Goal: Task Accomplishment & Management: Use online tool/utility

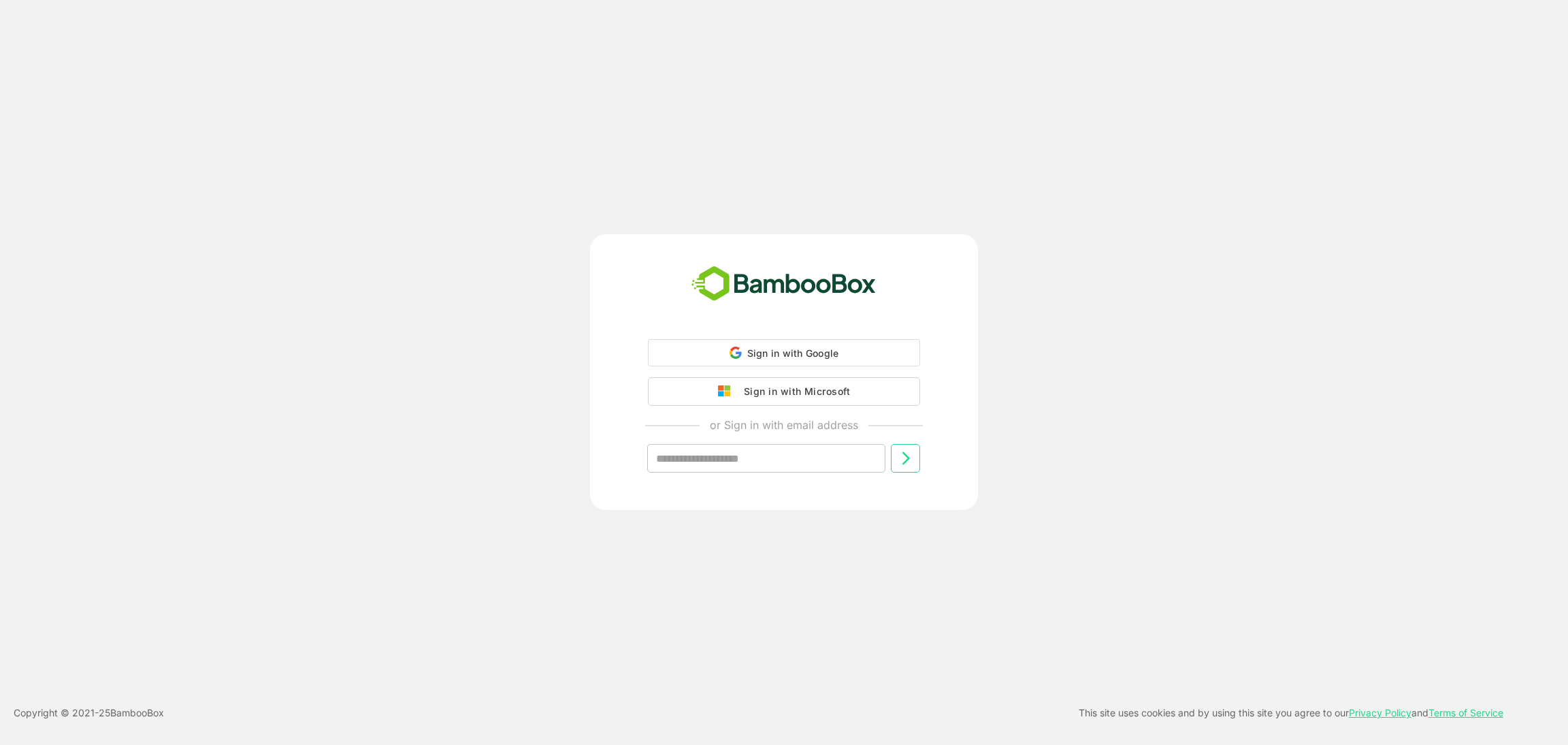
click at [773, 339] on div "Sign in with Google Sign in with Google. Opens in new tab" at bounding box center [784, 352] width 272 height 27
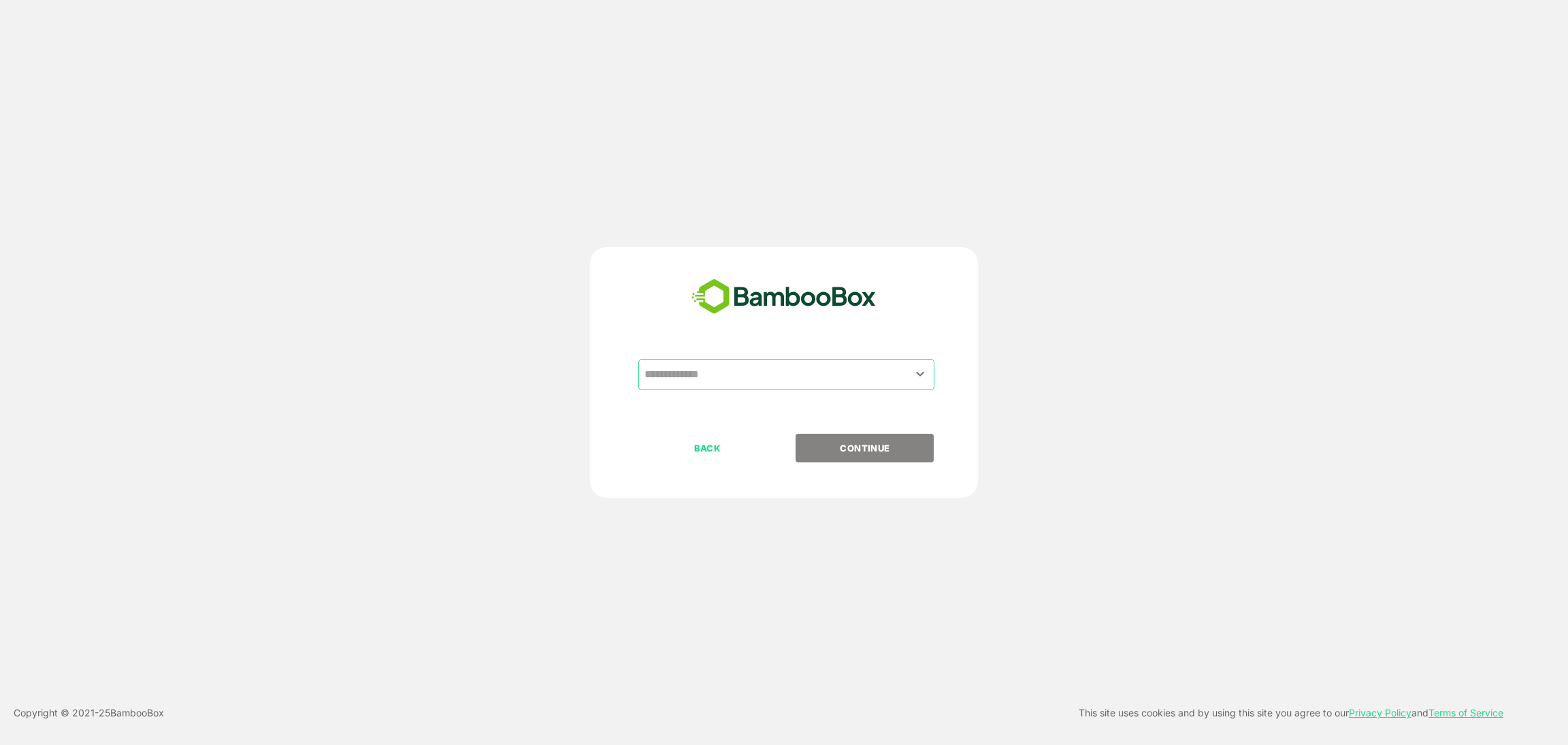
click at [718, 386] on input "text" at bounding box center [787, 374] width 291 height 26
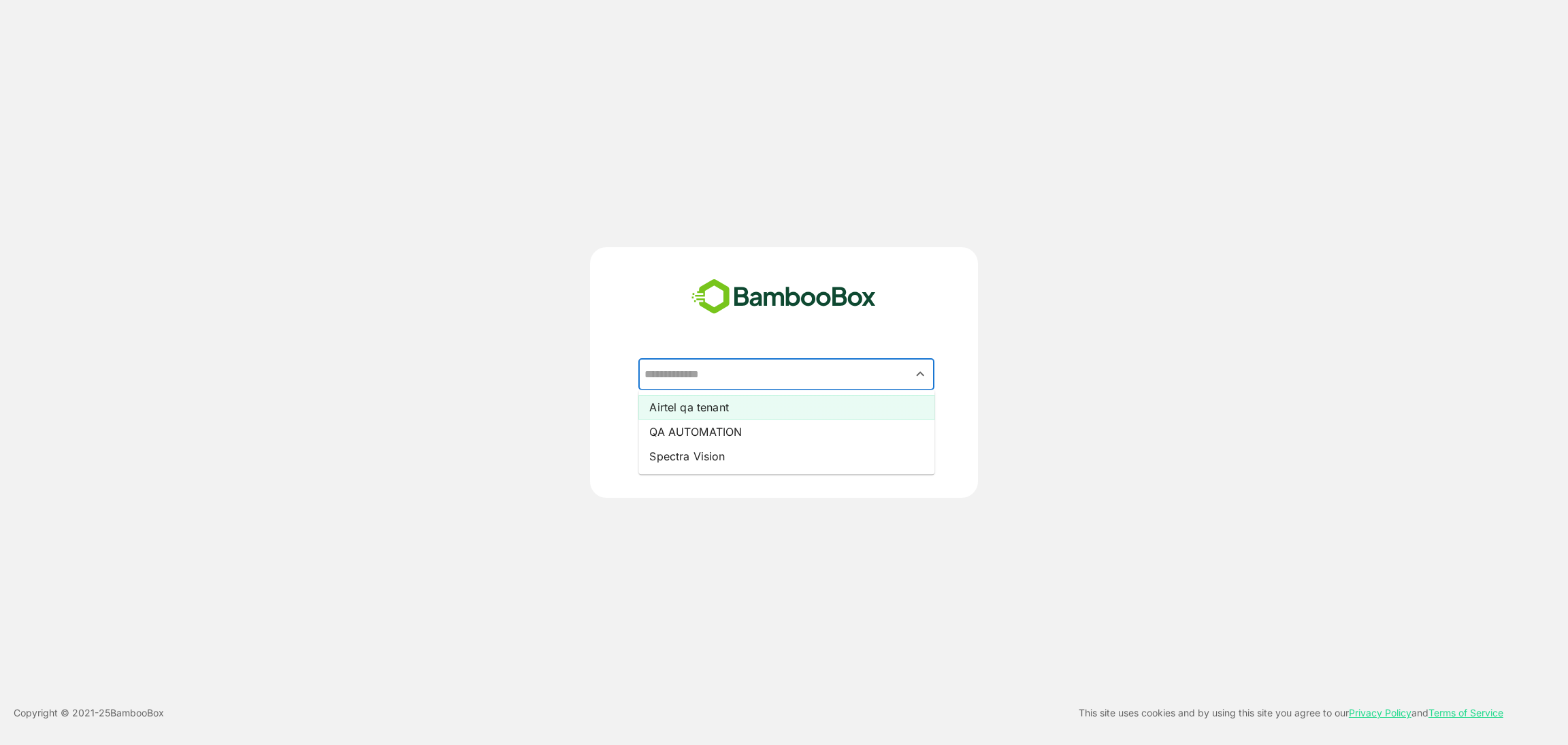
click at [709, 400] on li "Airtel qa tenant" at bounding box center [786, 407] width 296 height 25
type input "**********"
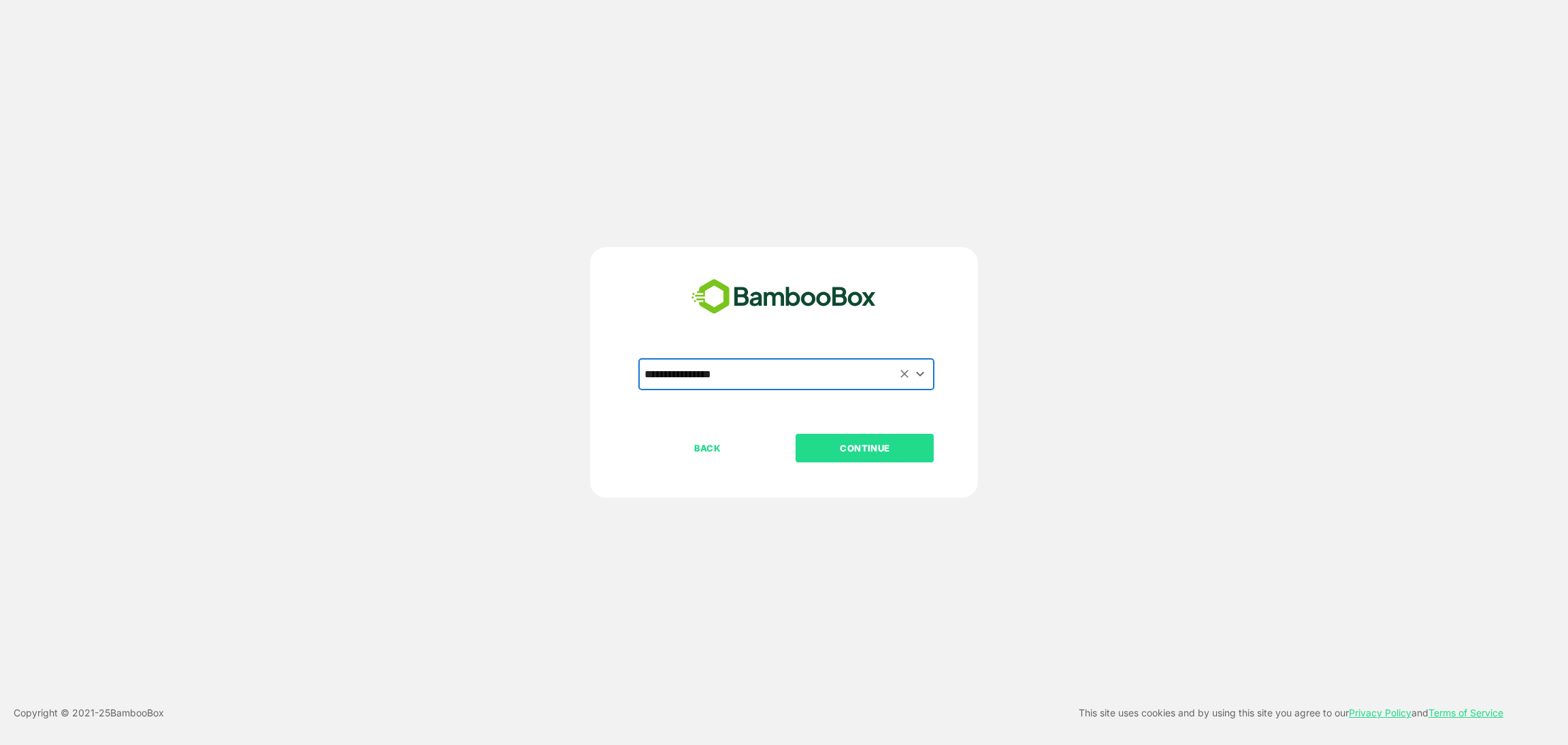
click at [850, 439] on button "CONTINUE" at bounding box center [865, 448] width 138 height 29
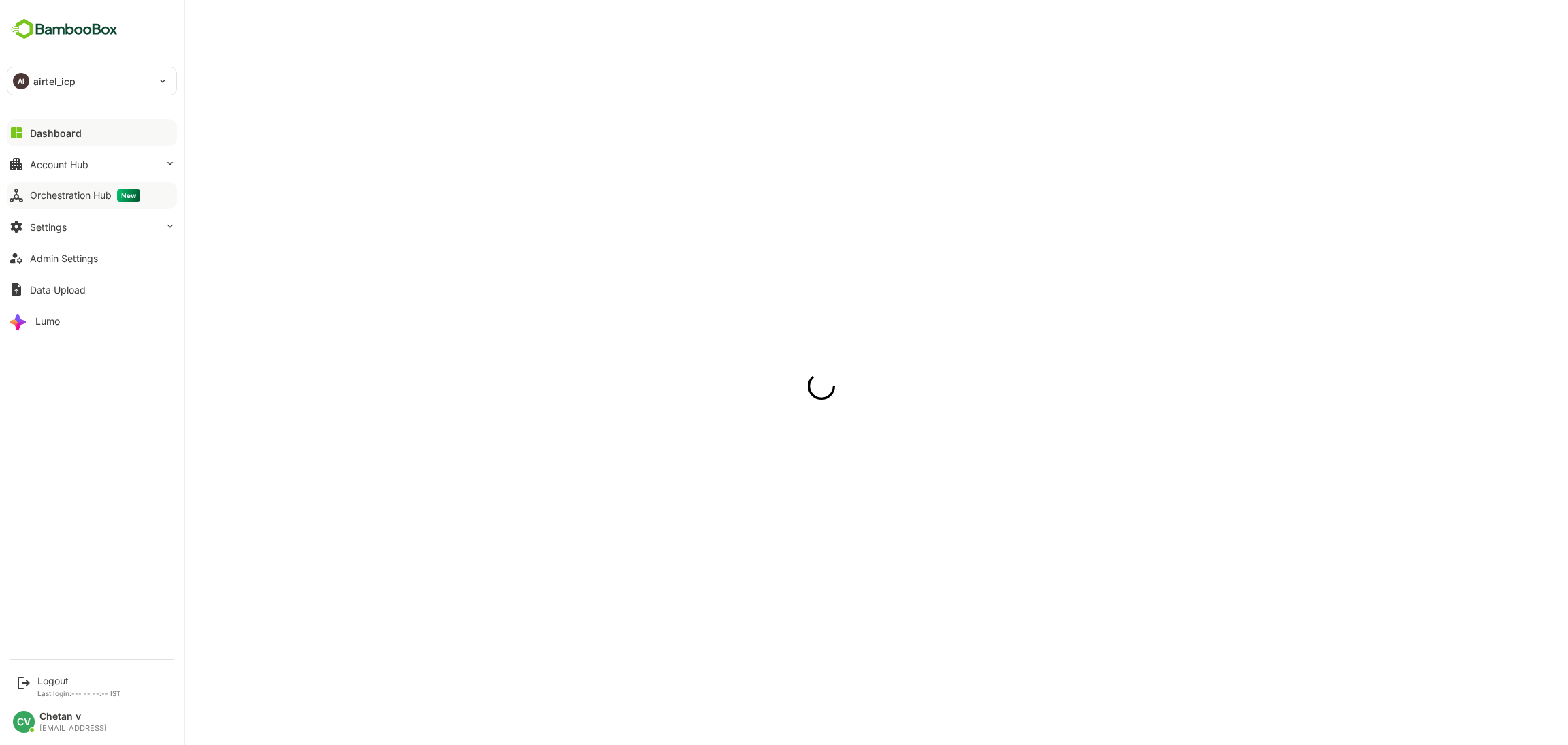
drag, startPoint x: 90, startPoint y: 200, endPoint x: 101, endPoint y: 198, distance: 11.2
click at [101, 198] on div "Orchestration Hub New" at bounding box center [86, 195] width 110 height 12
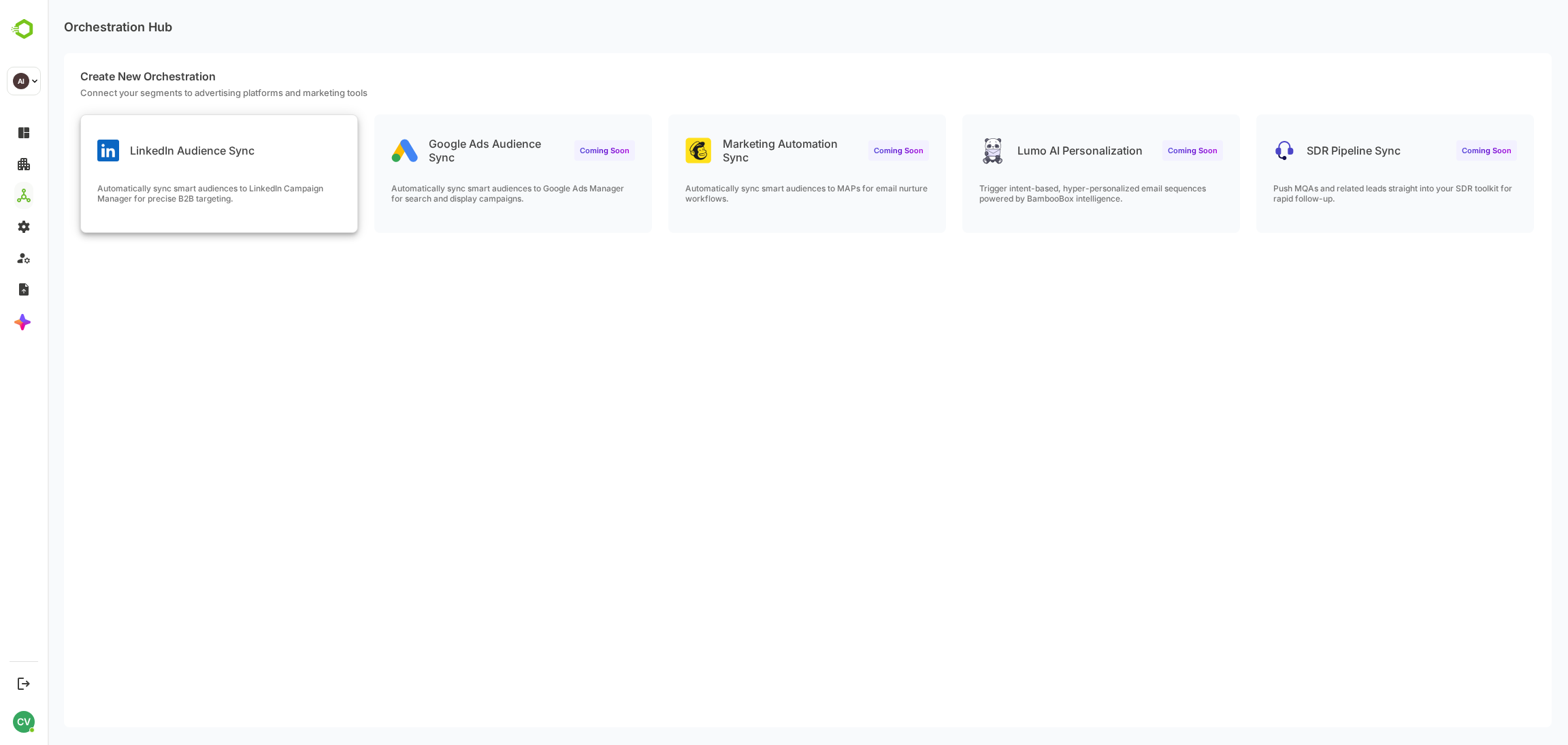
click at [316, 166] on div "LinkedIn Audience Sync Automatically sync smart audiences to LinkedIn Campaign …" at bounding box center [219, 173] width 277 height 117
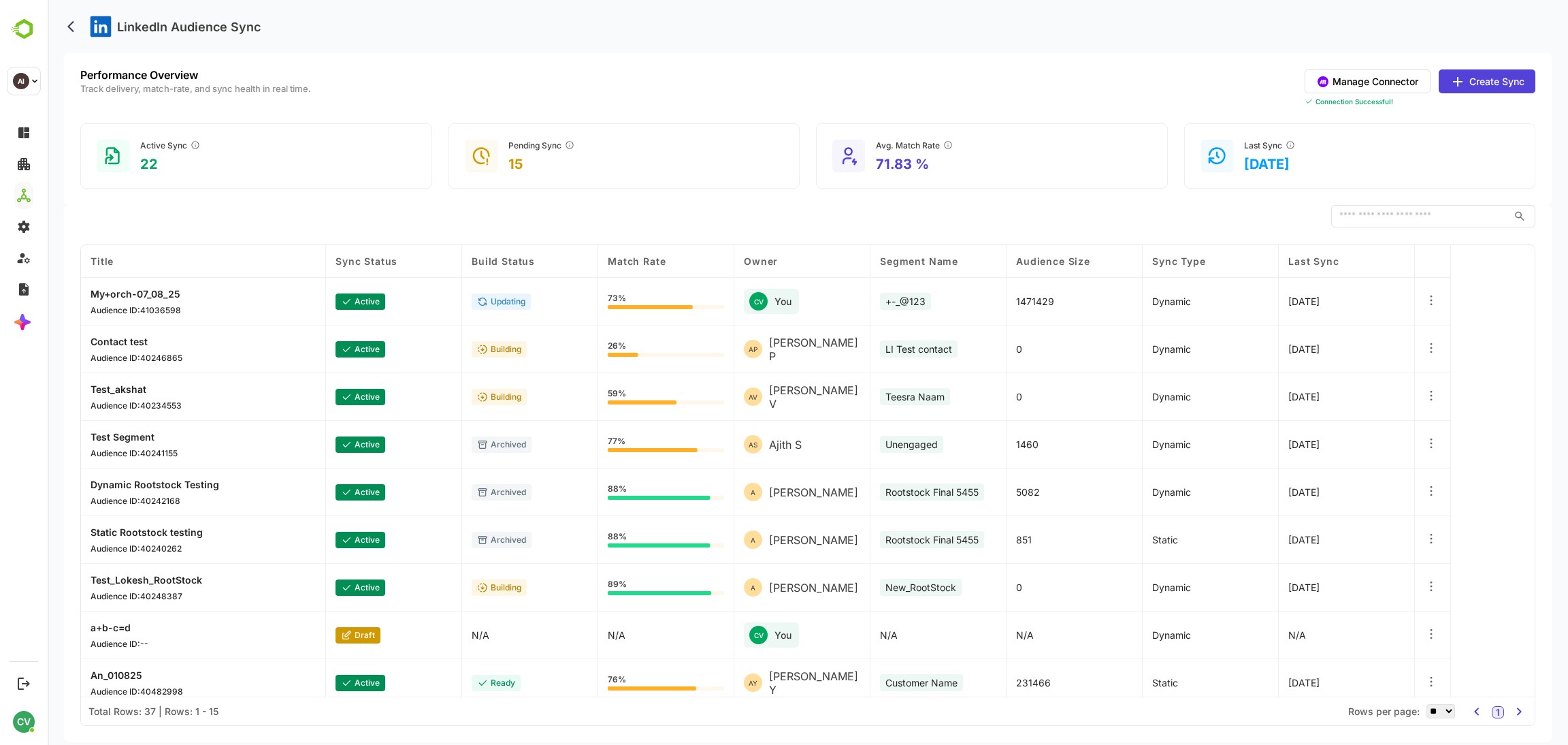
click at [1479, 82] on button "Create Sync" at bounding box center [1487, 81] width 96 height 24
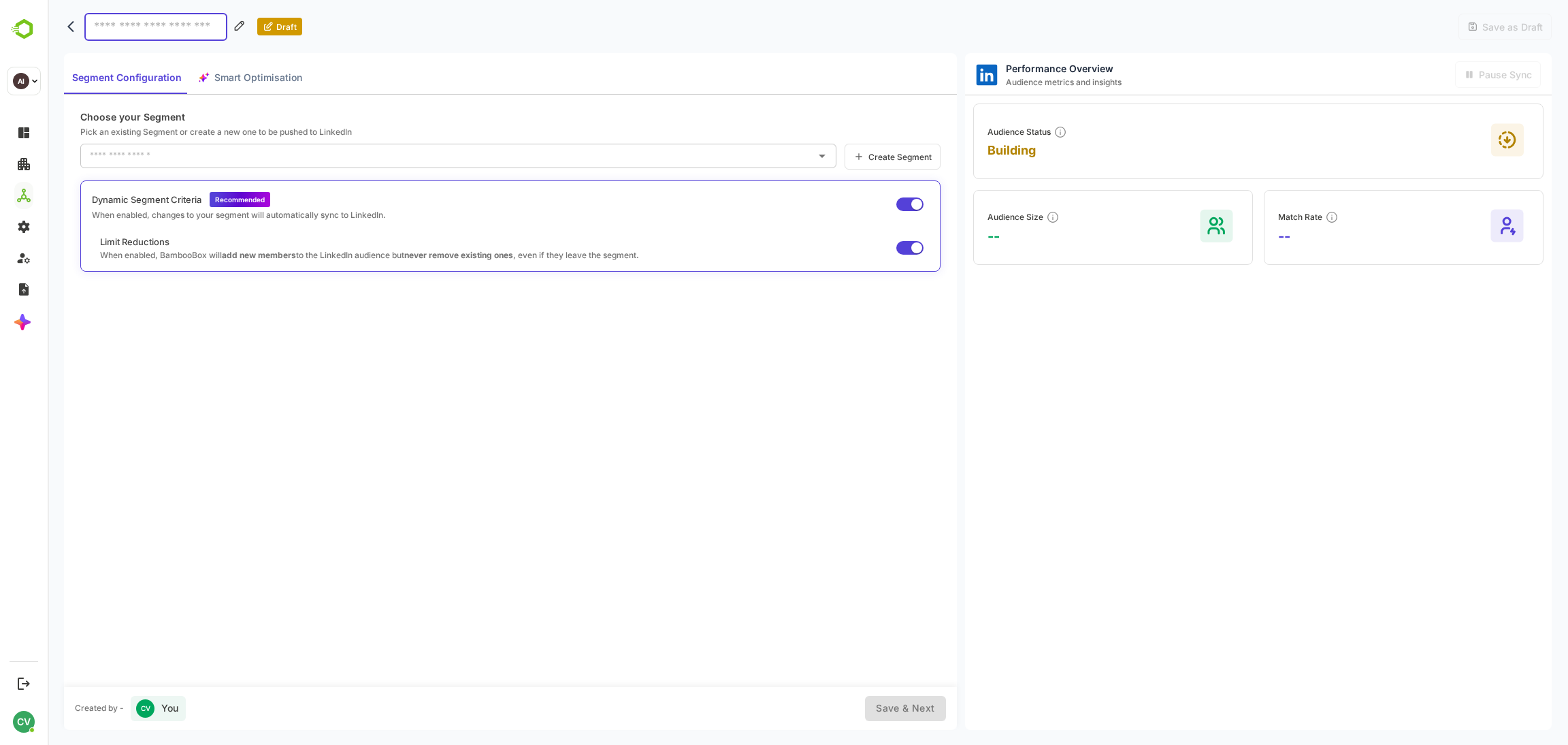
click at [272, 83] on div "Segment Configuration Smart Optimisation" at bounding box center [187, 78] width 246 height 33
click at [145, 28] on input at bounding box center [156, 27] width 143 height 28
type input "**********"
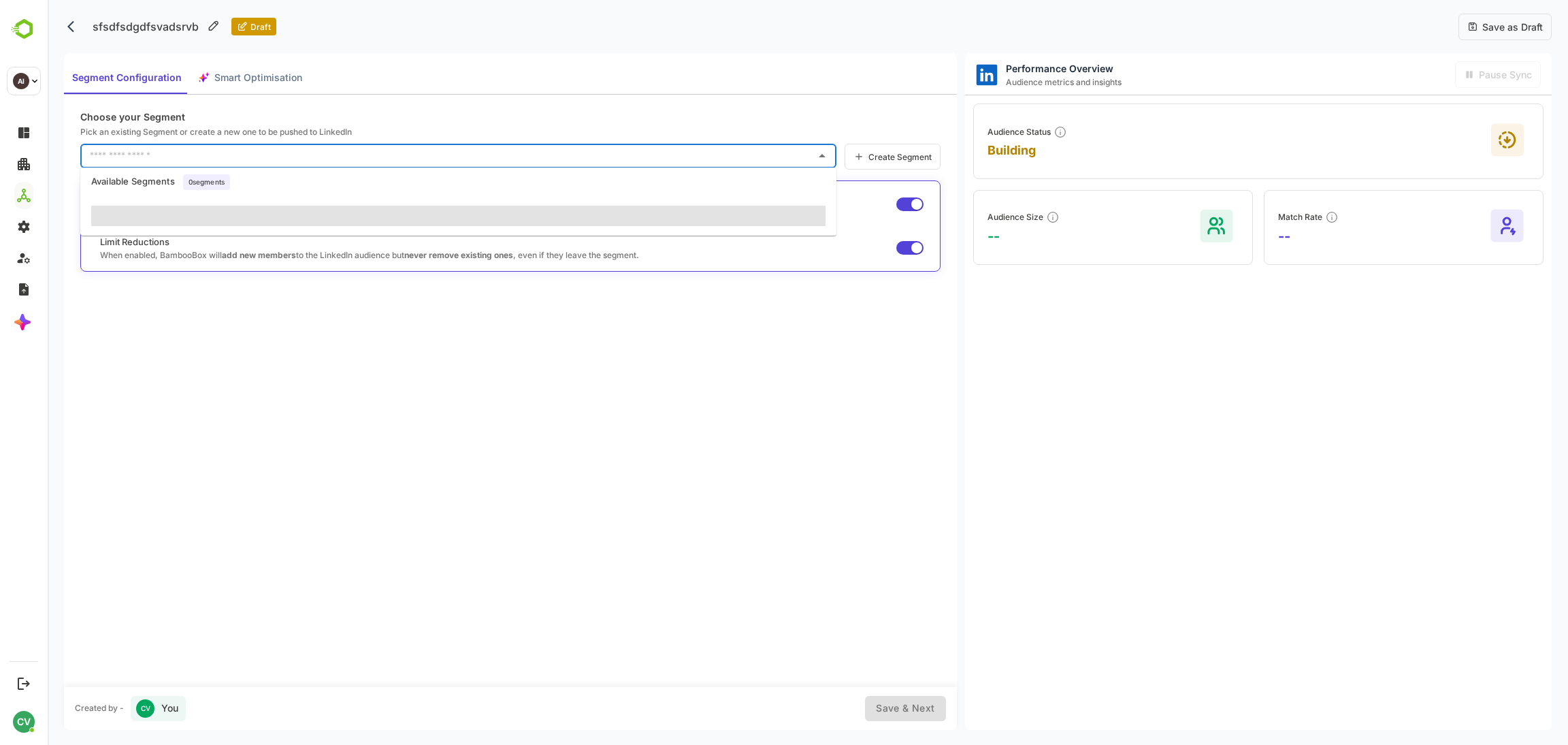
click at [194, 151] on input "text" at bounding box center [448, 156] width 724 height 22
click at [405, 393] on div "Choose your Segment Pick an existing Segment or create a new one to be pushed t…" at bounding box center [510, 391] width 893 height 593
click at [319, 156] on input "text" at bounding box center [448, 156] width 724 height 22
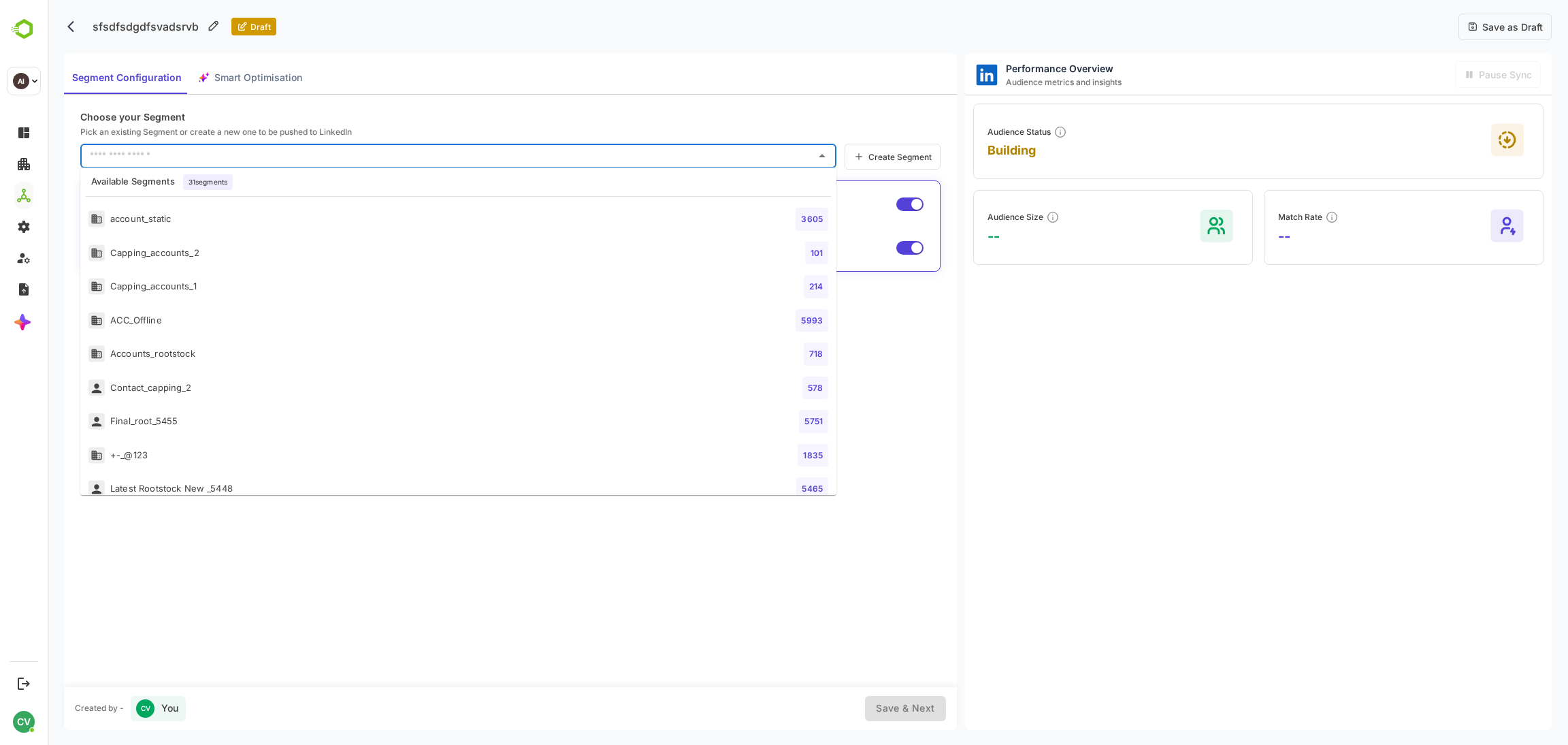
click at [178, 211] on li "account_static 3605" at bounding box center [458, 219] width 756 height 34
type input "**********"
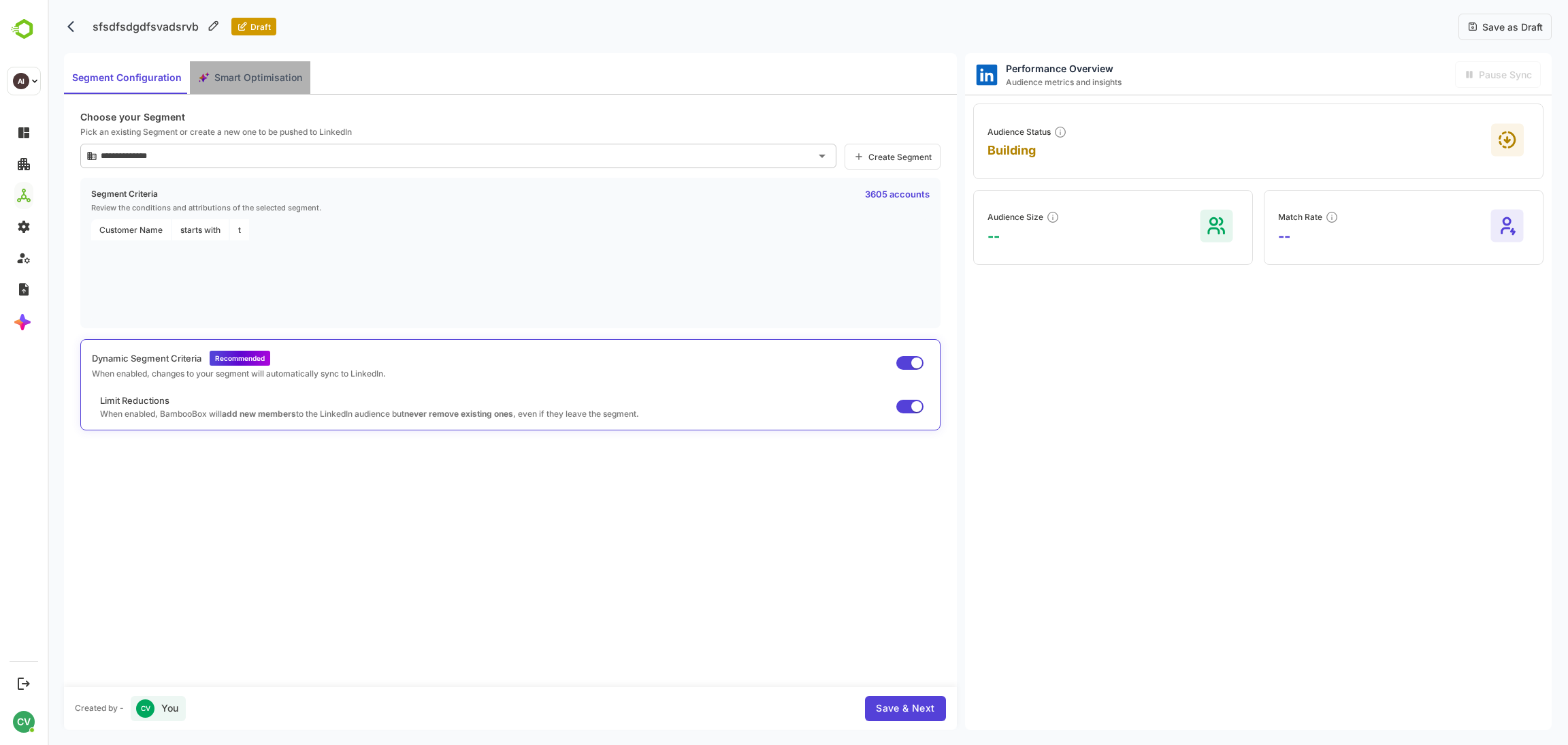
click at [245, 79] on span "Smart Optimisation" at bounding box center [258, 78] width 88 height 17
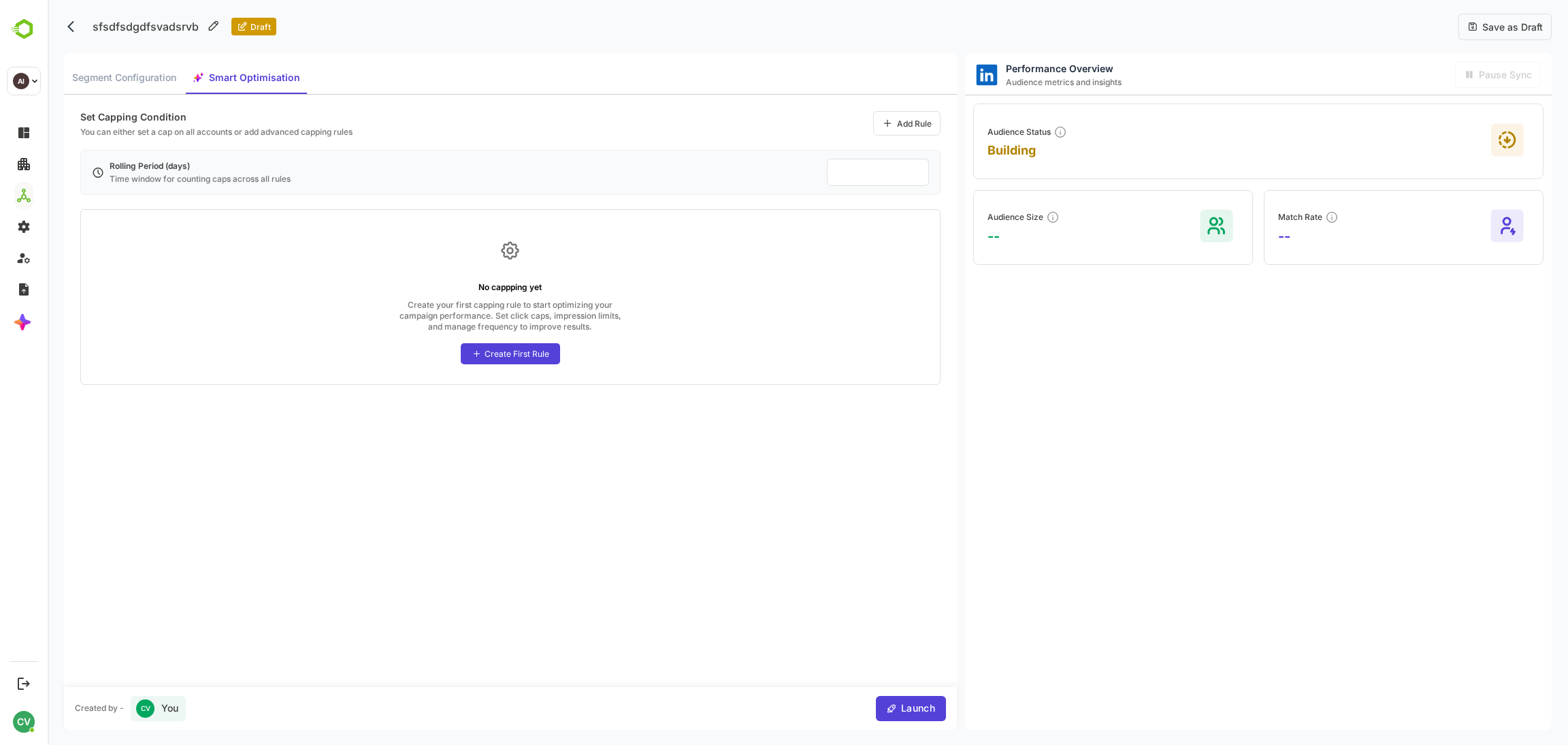
click at [505, 352] on div "Create First Rule" at bounding box center [516, 353] width 65 height 10
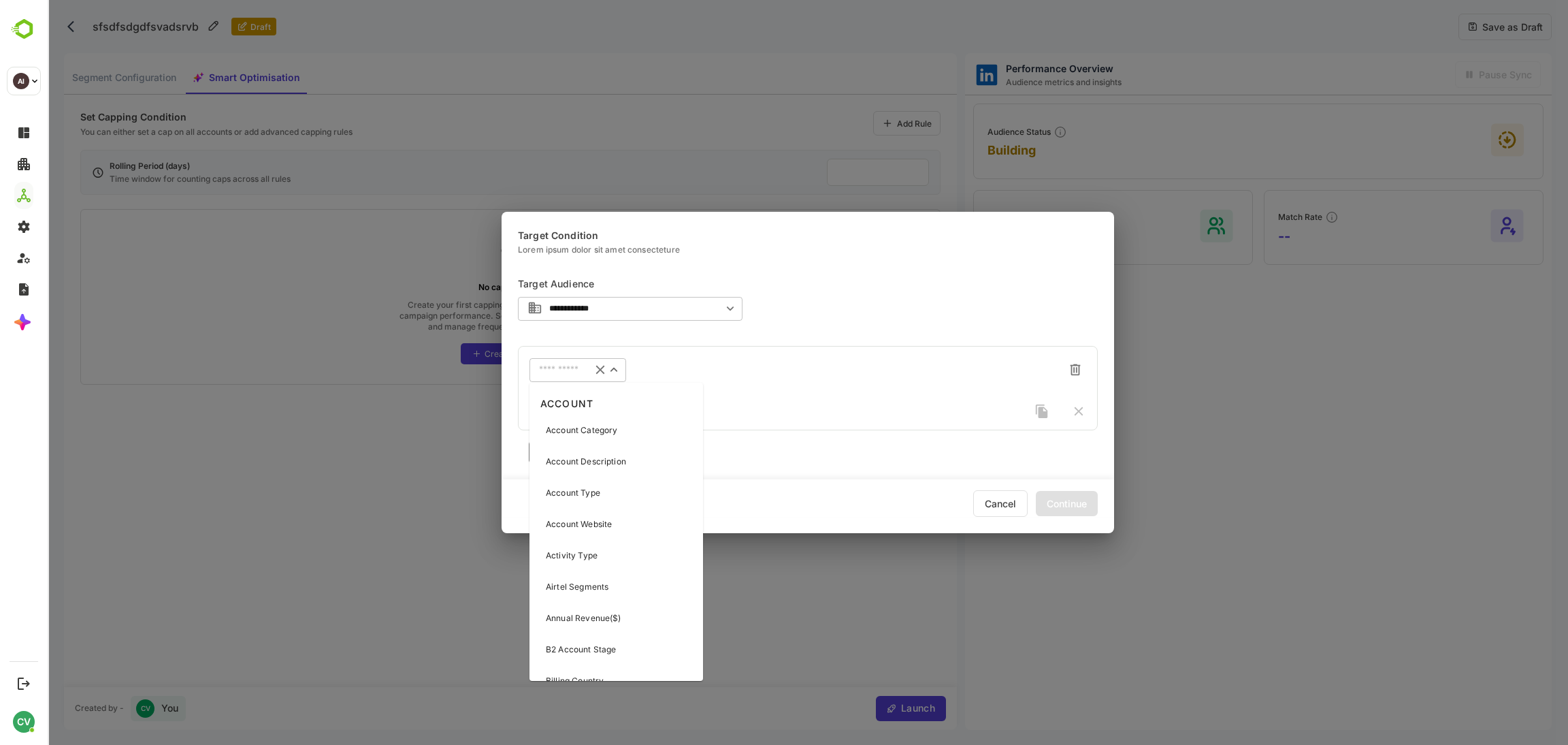
click at [576, 369] on input "text" at bounding box center [560, 369] width 43 height 10
click at [587, 495] on p "Account Type" at bounding box center [573, 493] width 54 height 12
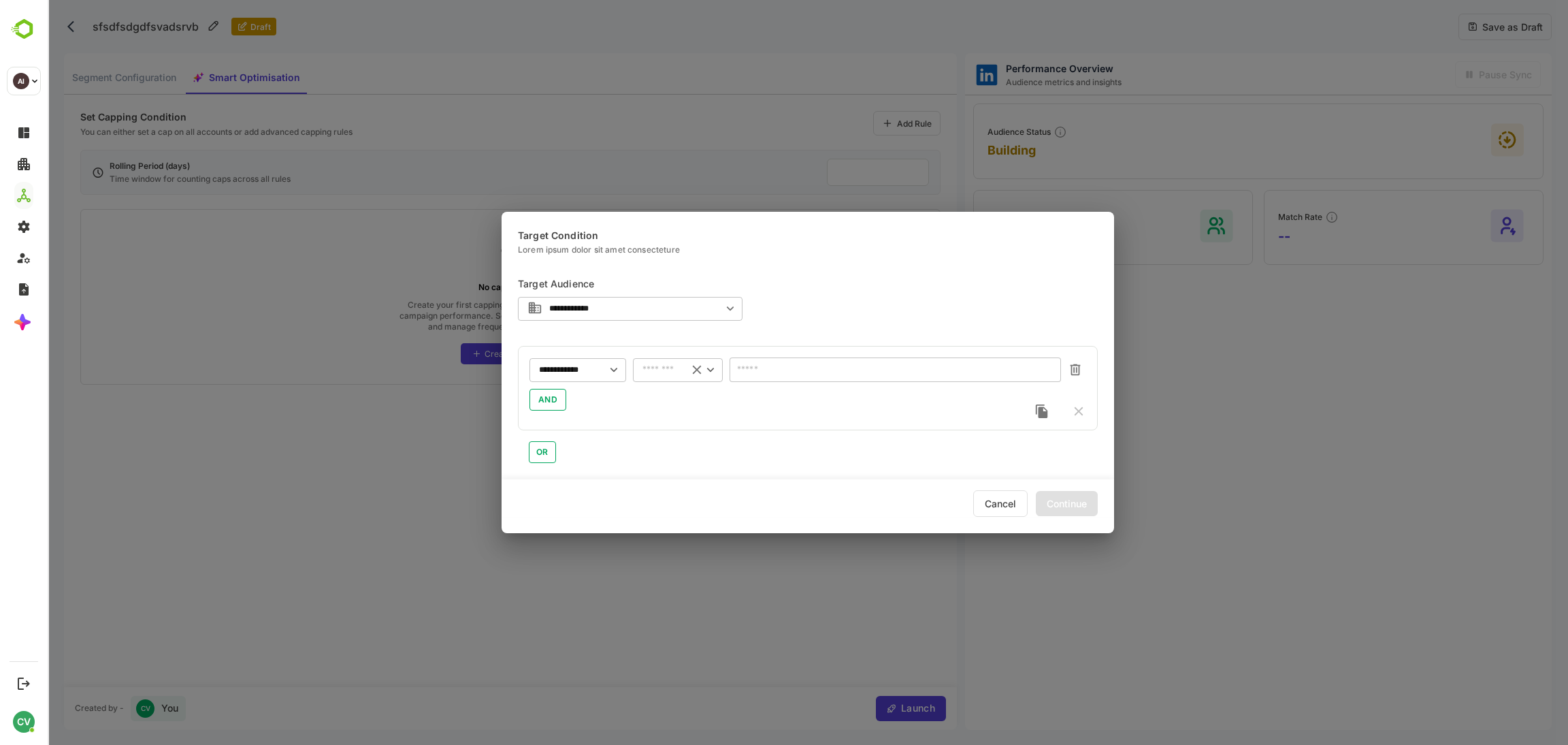
click at [670, 367] on input "text" at bounding box center [661, 369] width 36 height 10
click at [672, 396] on li "includes" at bounding box center [678, 398] width 90 height 20
type input "********"
click at [858, 358] on div "​" at bounding box center [896, 370] width 331 height 25
type input "**"
